Goal: Task Accomplishment & Management: Complete application form

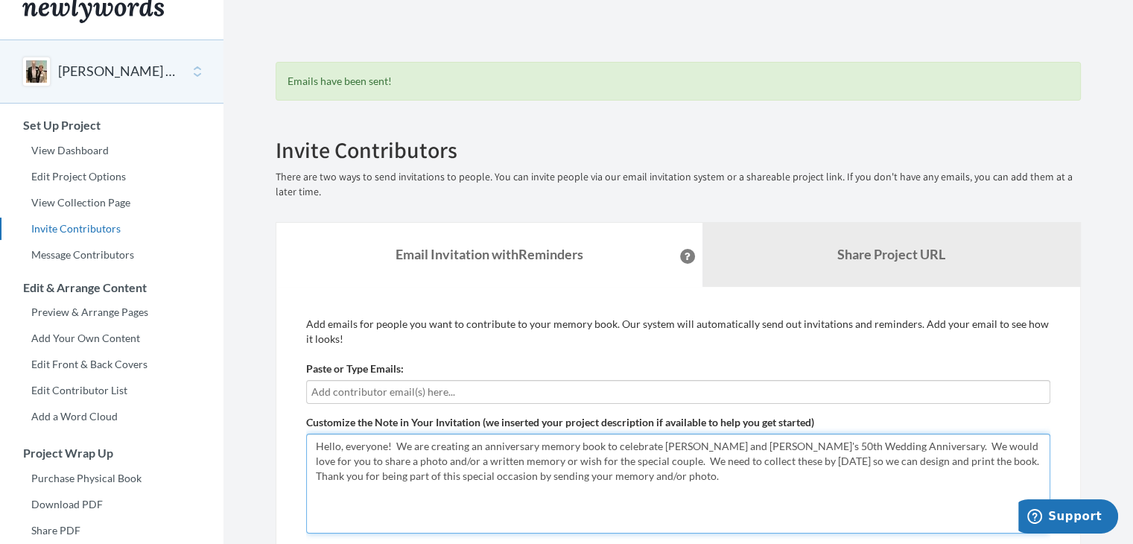
click at [921, 458] on textarea "Hello, everyone! We are creating an anniversary memory book to celebrate [PERSO…" at bounding box center [678, 483] width 744 height 100
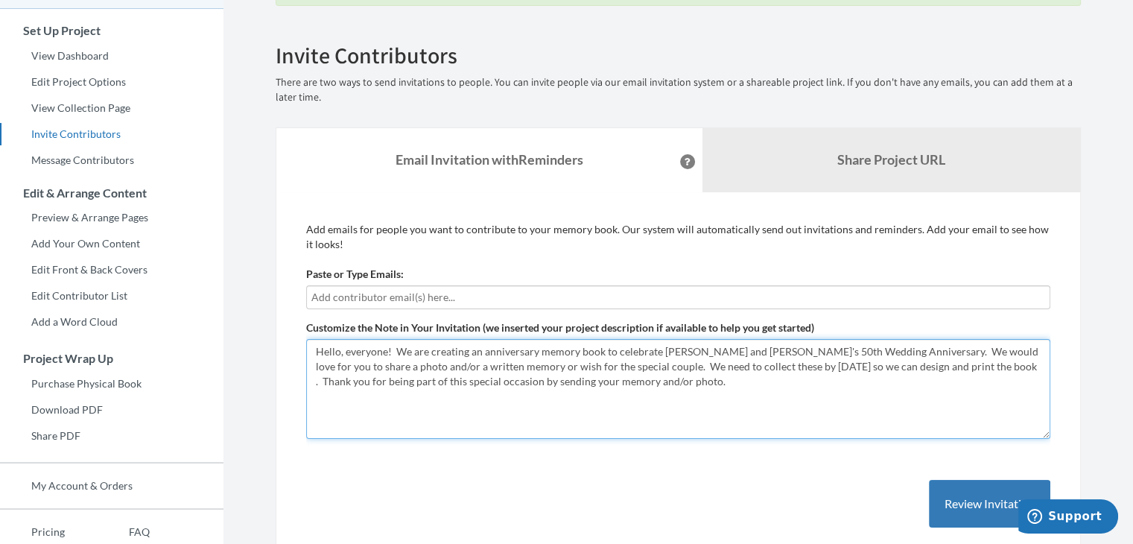
scroll to position [116, 0]
type textarea "Hello, everyone! We are creating an anniversary memory book to celebrate Jim an…"
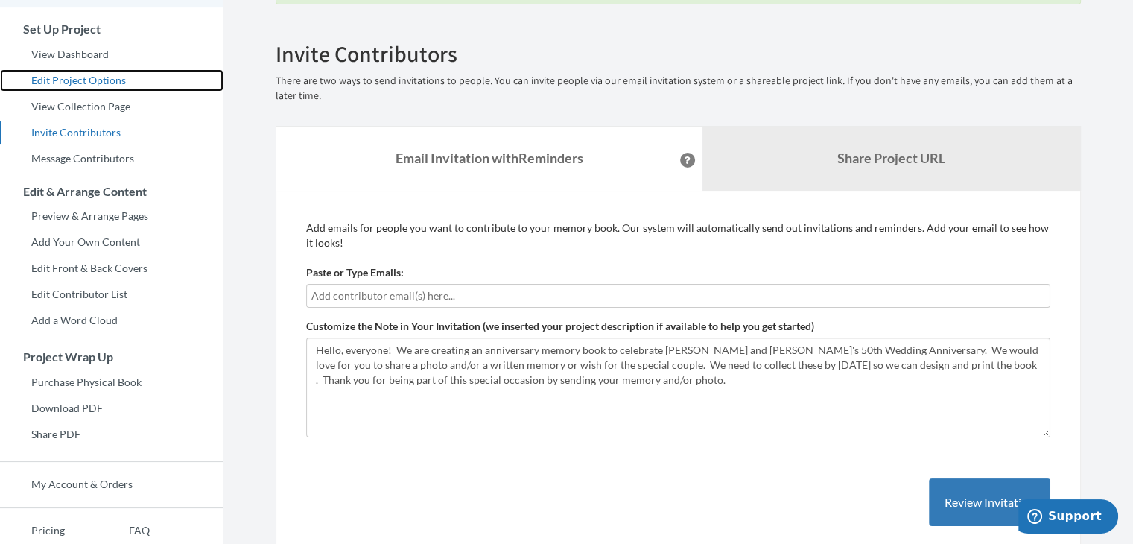
click at [121, 80] on link "Edit Project Options" at bounding box center [111, 80] width 223 height 22
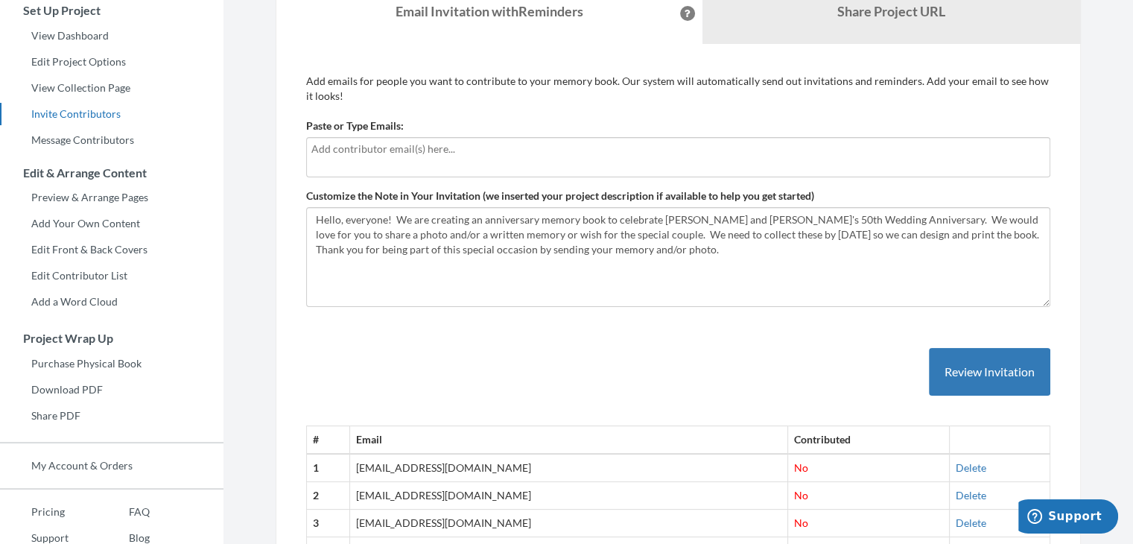
scroll to position [134, 0]
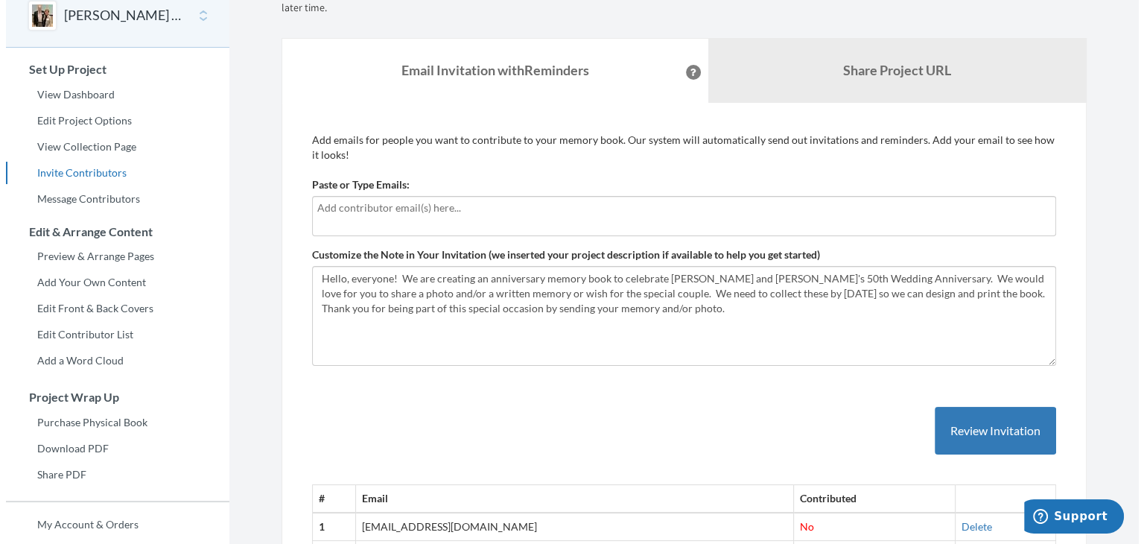
scroll to position [71, 0]
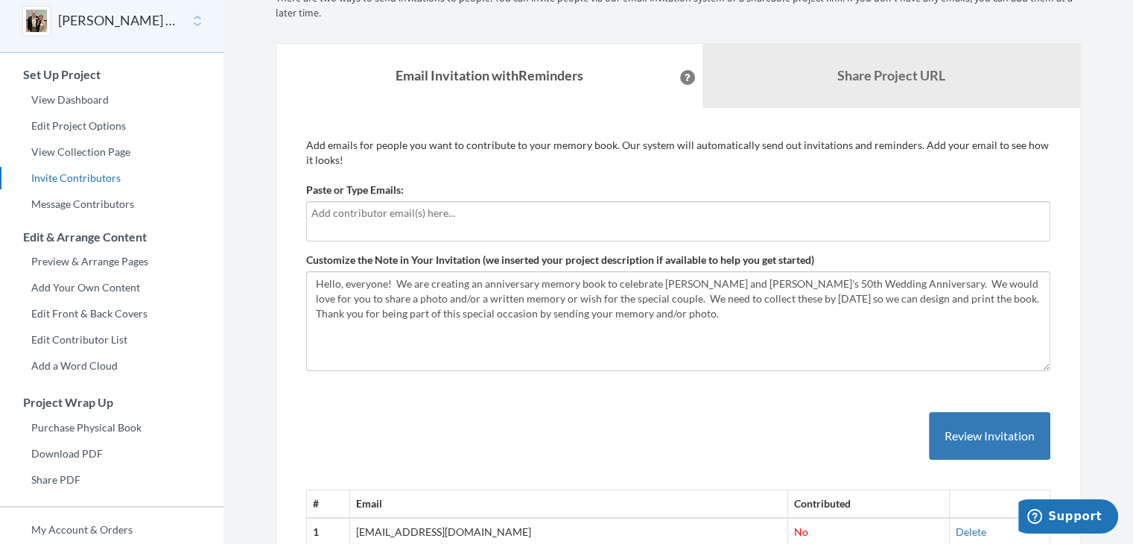
click at [684, 74] on icon at bounding box center [687, 77] width 6 height 7
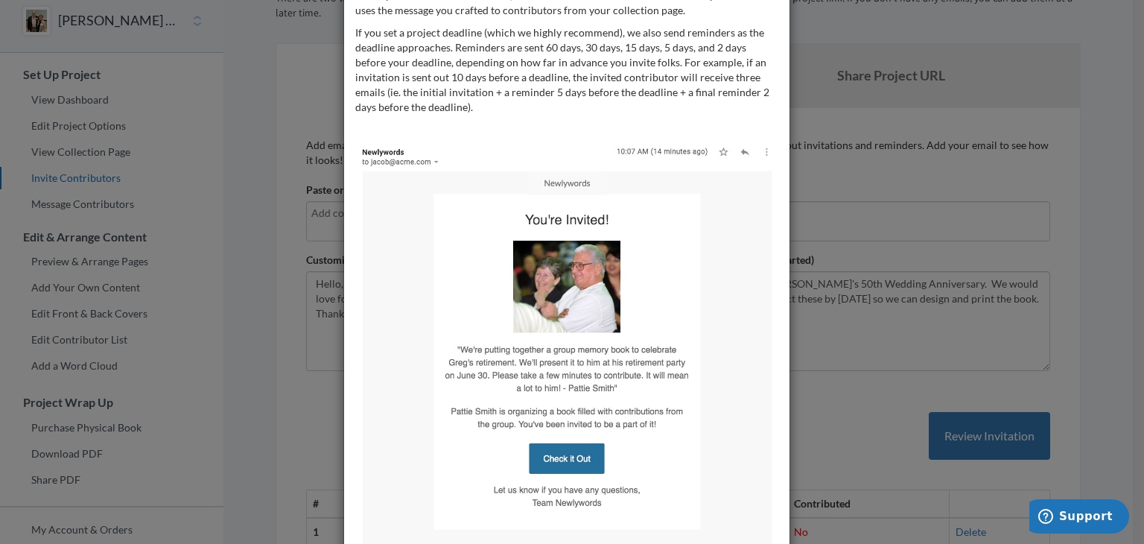
scroll to position [0, 0]
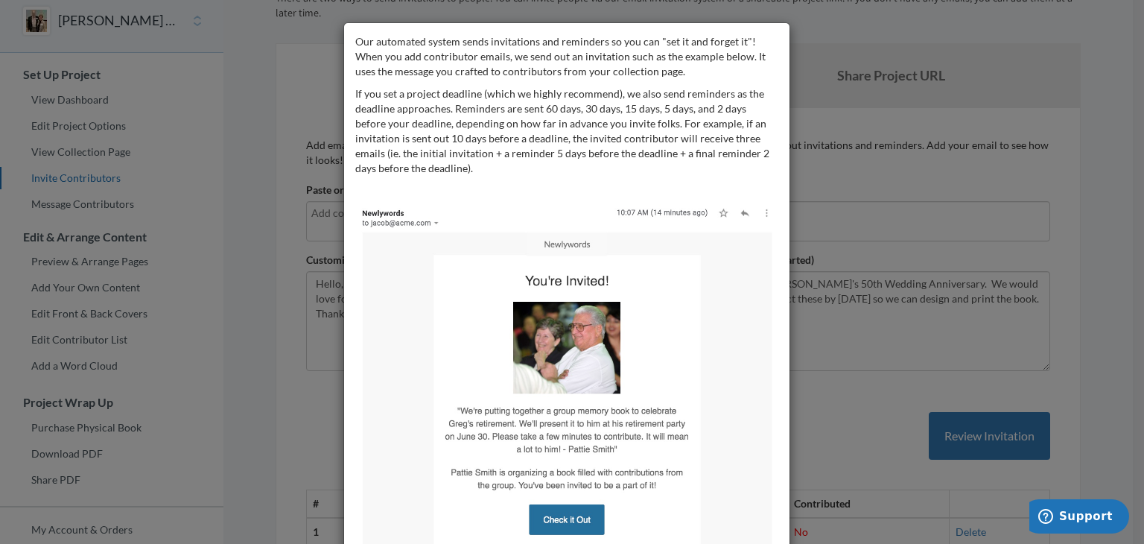
click at [942, 346] on div "Our automated system sends invitations and reminders so you can "set it and for…" at bounding box center [572, 272] width 1144 height 544
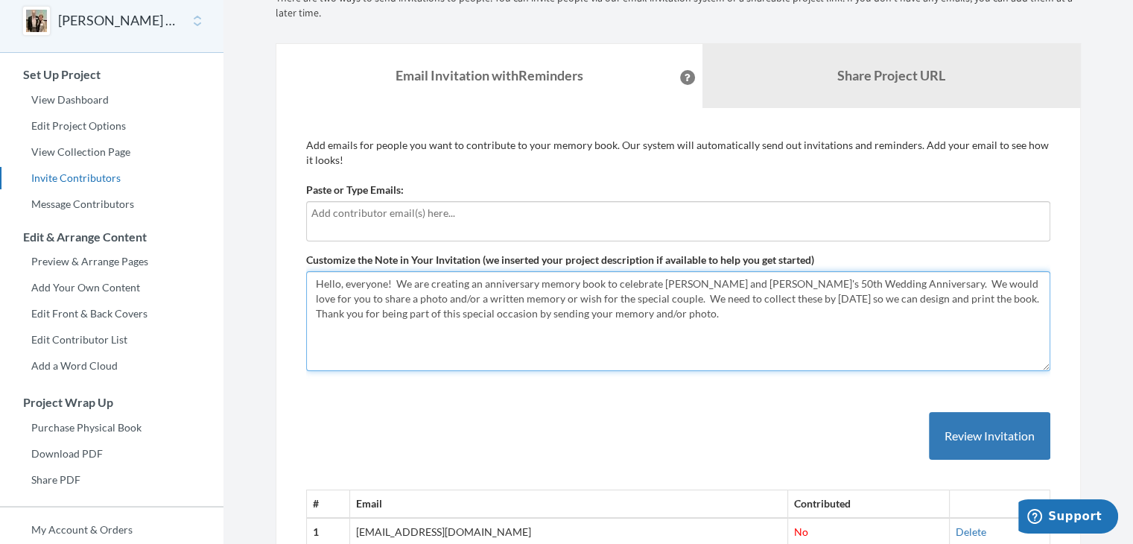
click at [923, 297] on textarea "Hello, everyone! We are creating an anniversary memory book to celebrate [PERSO…" at bounding box center [678, 321] width 744 height 100
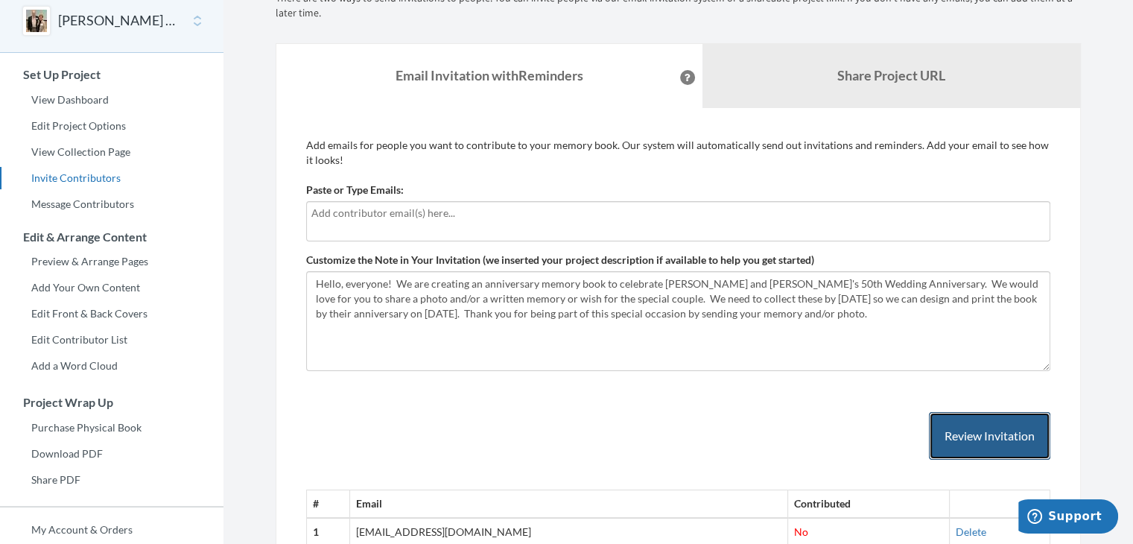
click at [980, 430] on button "Review Invitation" at bounding box center [989, 436] width 121 height 48
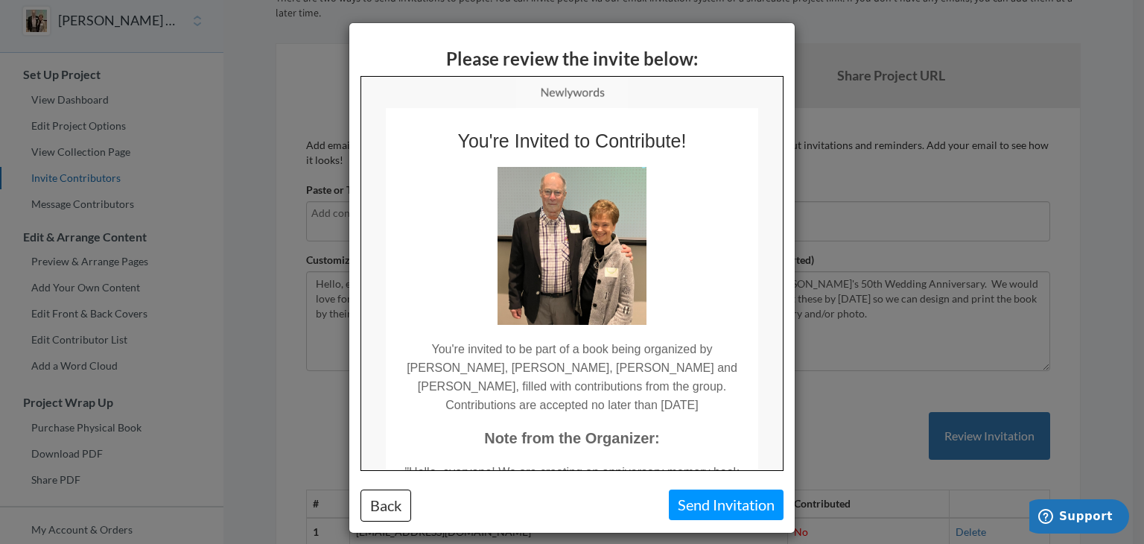
drag, startPoint x: 777, startPoint y: 273, endPoint x: 1154, endPoint y: 348, distance: 385.1
click at [852, 328] on div "Please review the invite below: Back Send Invitation" at bounding box center [572, 272] width 1144 height 544
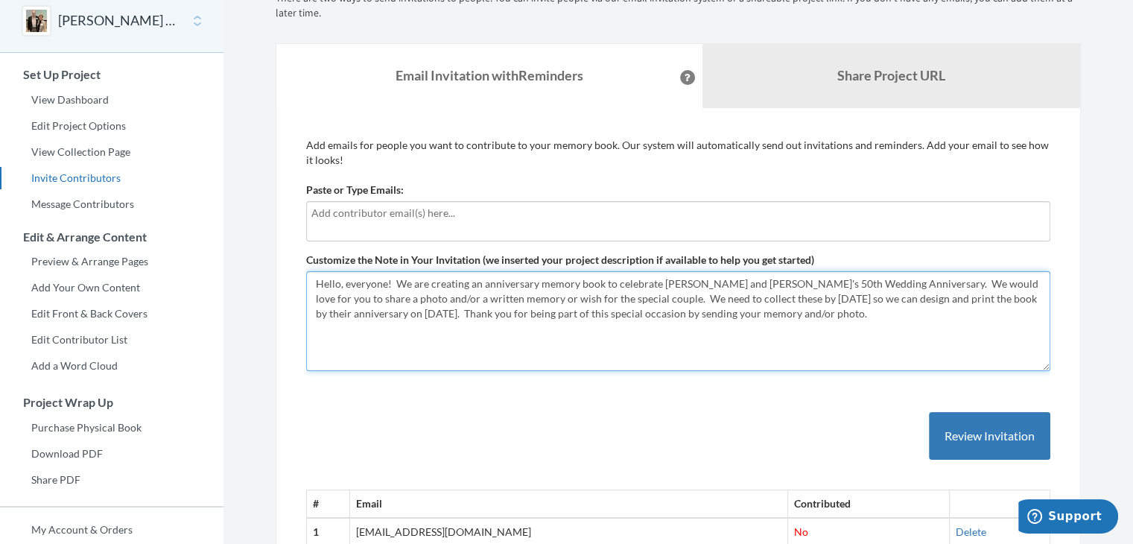
click at [868, 281] on textarea "Hello, everyone! We are creating an anniversary memory book to celebrate [PERSO…" at bounding box center [678, 321] width 744 height 100
click at [796, 315] on textarea "Hello, everyone! We are creating an anniversary memory book to celebrate [PERSO…" at bounding box center [678, 321] width 744 height 100
click at [592, 299] on textarea "Hello, everyone! We are creating an anniversary memory book to celebrate [PERSO…" at bounding box center [678, 321] width 744 height 100
click at [886, 311] on textarea "Hello, everyone! We are creating an anniversary memory book to celebrate [PERSO…" at bounding box center [678, 321] width 744 height 100
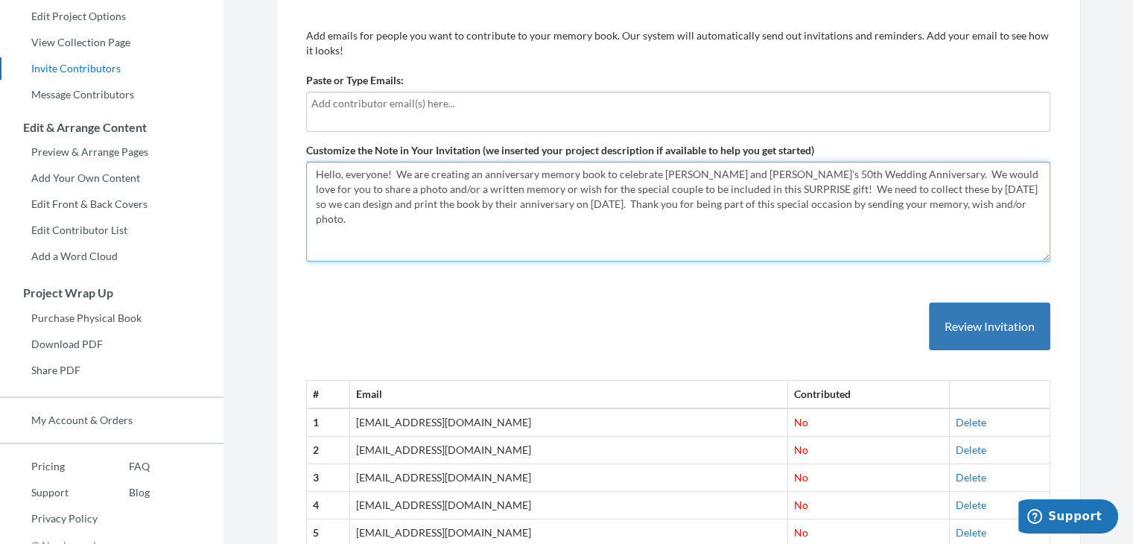
scroll to position [146, 0]
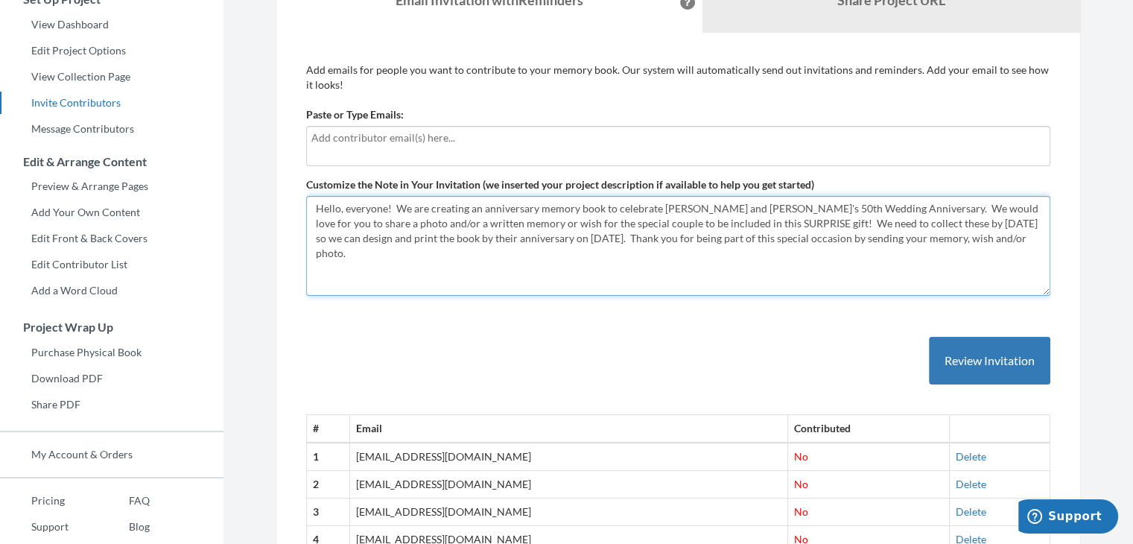
drag, startPoint x: 315, startPoint y: 206, endPoint x: 983, endPoint y: 238, distance: 668.7
click at [983, 238] on textarea "Hello, everyone! We are creating an anniversary memory book to celebrate [PERSO…" at bounding box center [678, 246] width 744 height 100
type textarea "Hello, everyone! We are creating an anniversary memory book to celebrate Jim an…"
